Goal: Check status: Check status

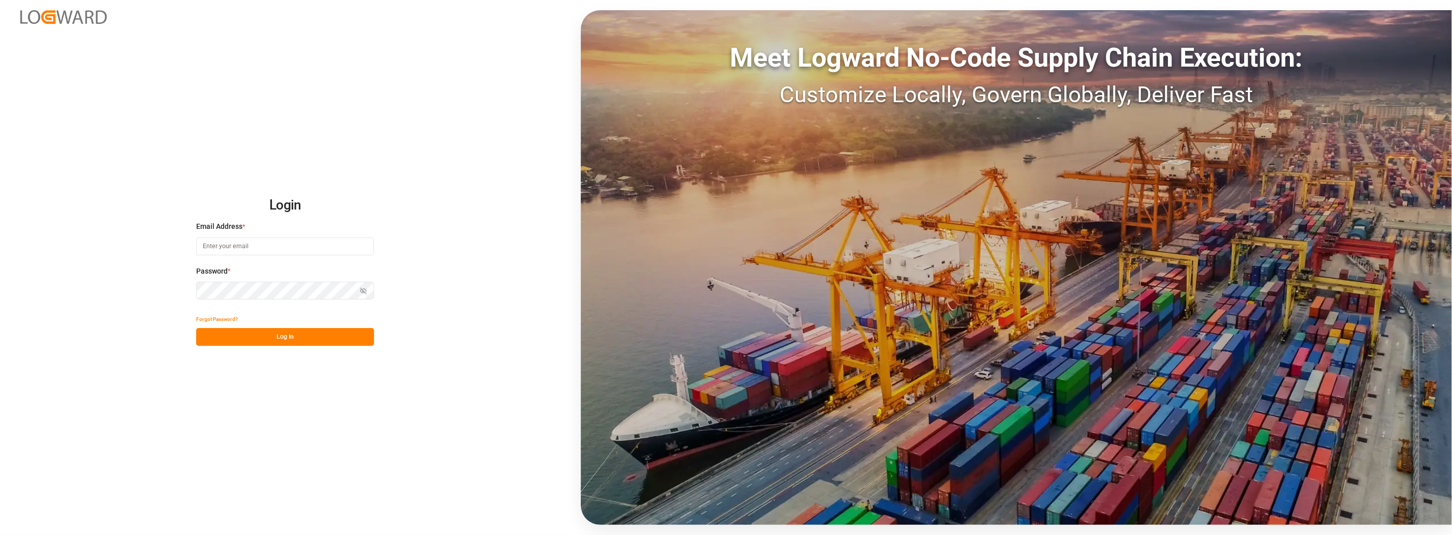
click at [344, 244] on input at bounding box center [285, 246] width 178 height 18
type input "[PERSON_NAME][EMAIL_ADDRESS][PERSON_NAME][DOMAIN_NAME]"
click at [276, 338] on button "Log In" at bounding box center [285, 337] width 178 height 18
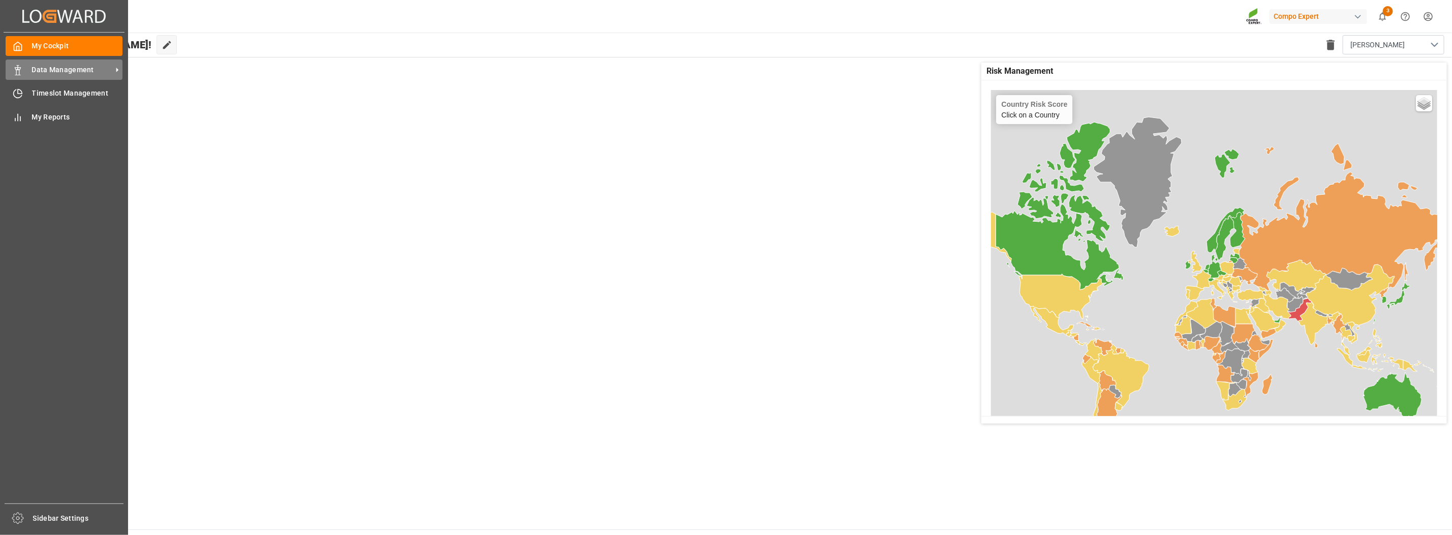
click at [53, 73] on span "Data Management" at bounding box center [72, 70] width 80 height 11
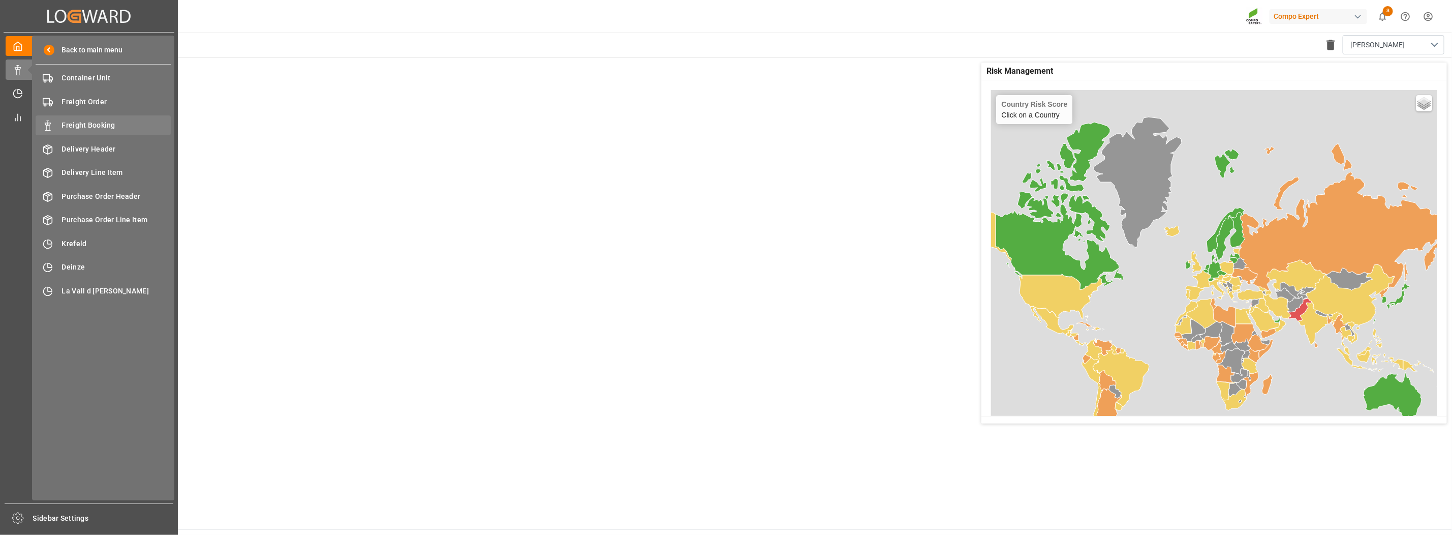
click at [78, 126] on span "Freight Booking" at bounding box center [116, 125] width 109 height 11
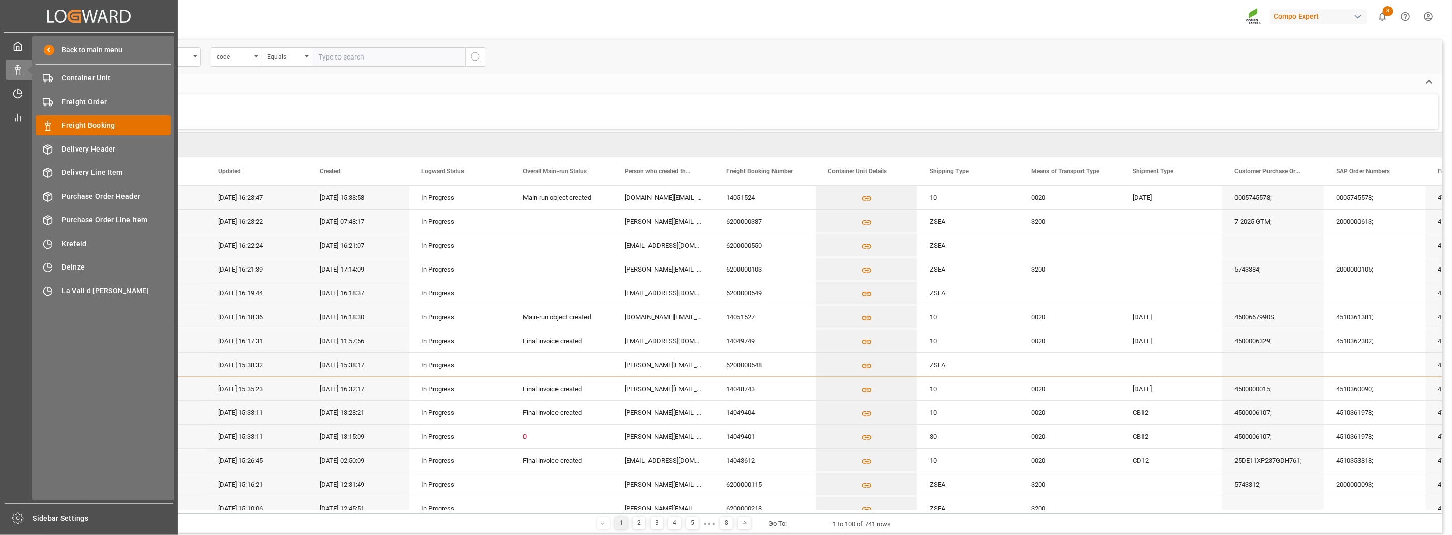
click at [94, 120] on span "Freight Booking" at bounding box center [116, 125] width 109 height 11
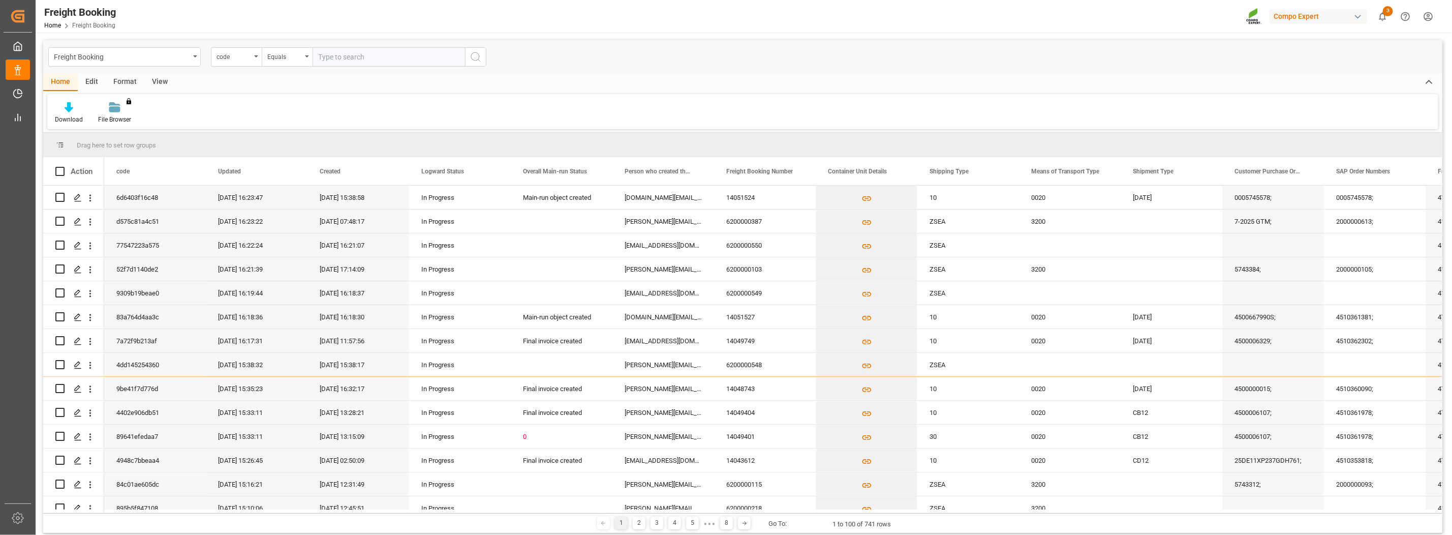
click at [160, 76] on div "View" at bounding box center [159, 82] width 31 height 17
click at [116, 110] on icon at bounding box center [115, 107] width 10 height 10
click at [118, 147] on div "Overview Countries" at bounding box center [142, 143] width 89 height 11
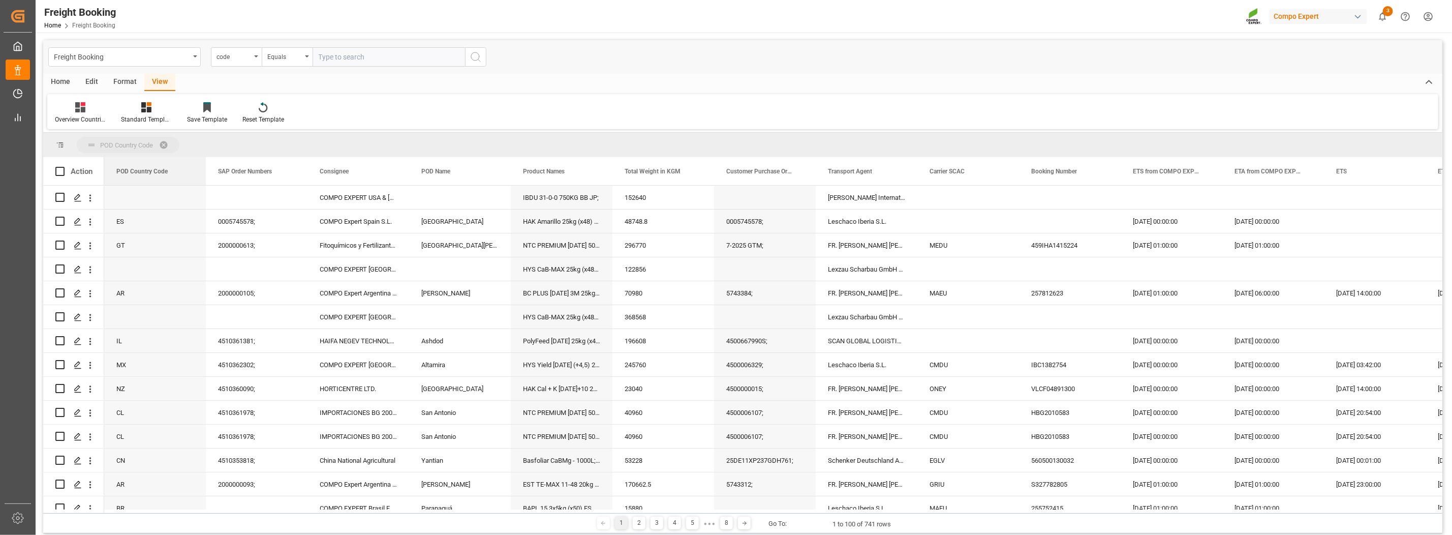
drag, startPoint x: 125, startPoint y: 170, endPoint x: 123, endPoint y: 149, distance: 21.0
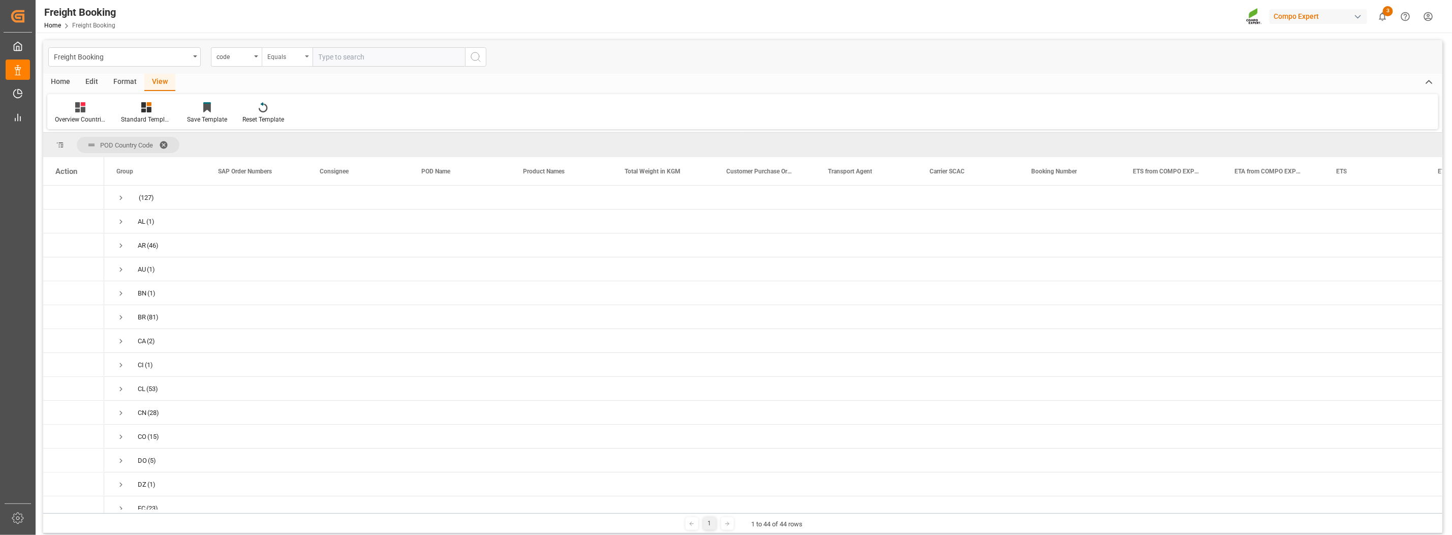
click at [311, 53] on div "Equals" at bounding box center [287, 56] width 51 height 19
click at [310, 121] on div "Fuzzy search" at bounding box center [337, 124] width 151 height 21
paste input "2000000354"
type input "2000000354"
click at [477, 51] on icon "search button" at bounding box center [476, 57] width 12 height 12
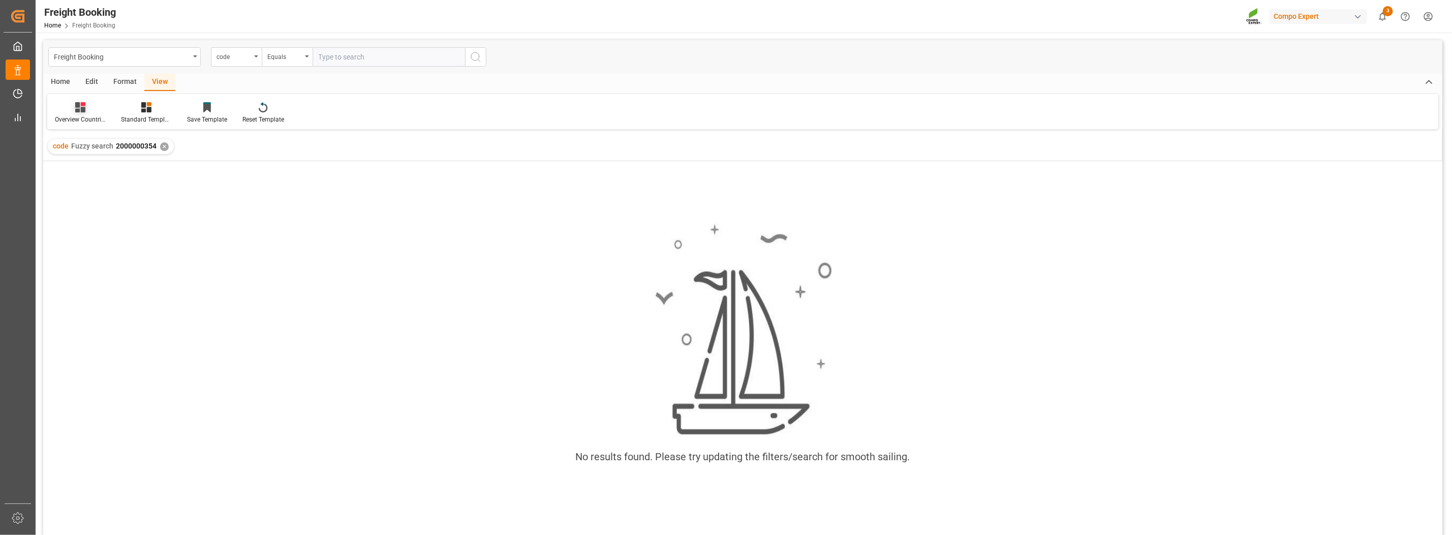
click at [88, 112] on div "Overview Countries" at bounding box center [80, 113] width 66 height 22
